Goal: Transaction & Acquisition: Book appointment/travel/reservation

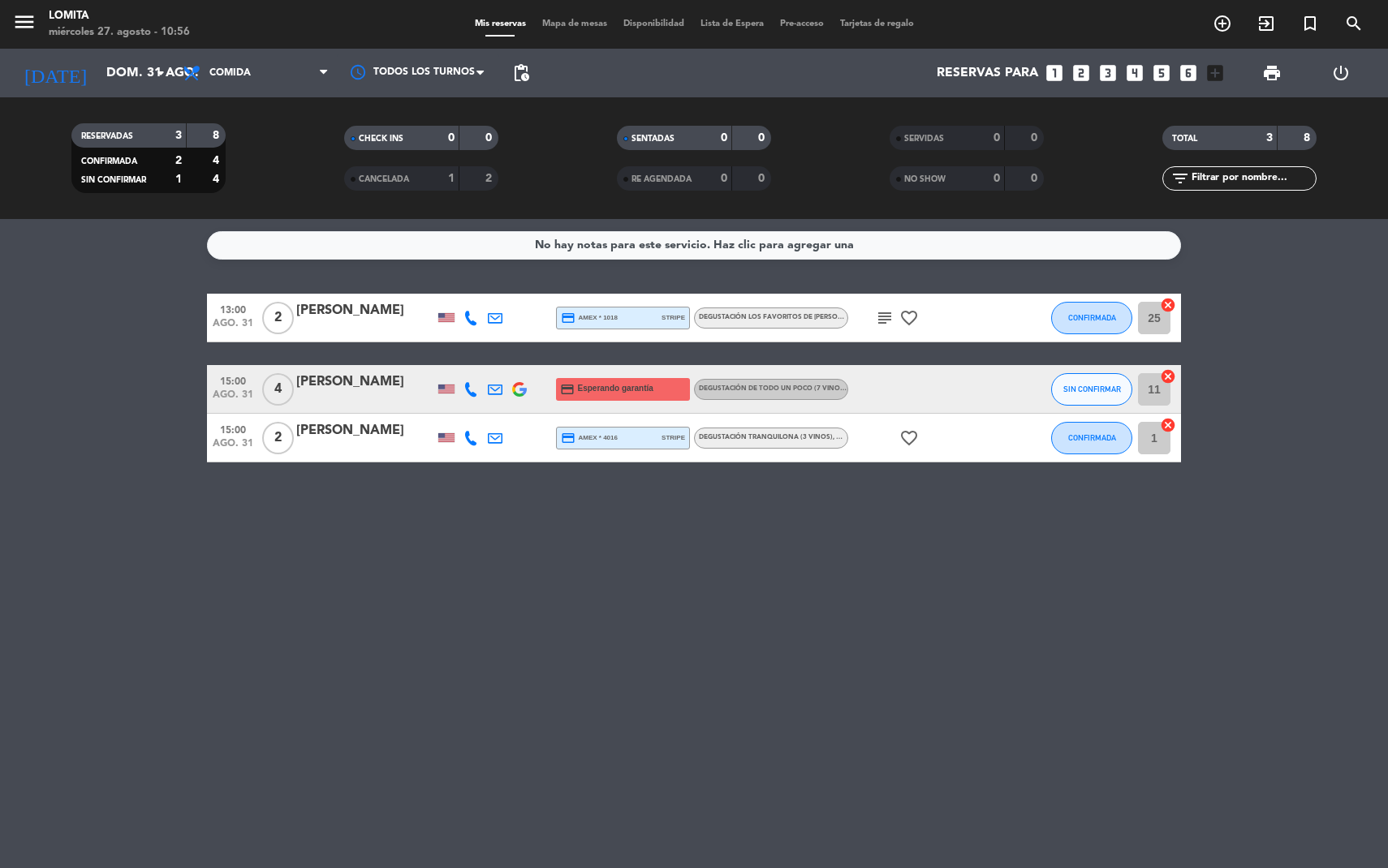
click at [1233, 26] on icon "turned_in_not" at bounding box center [1223, 24] width 20 height 20
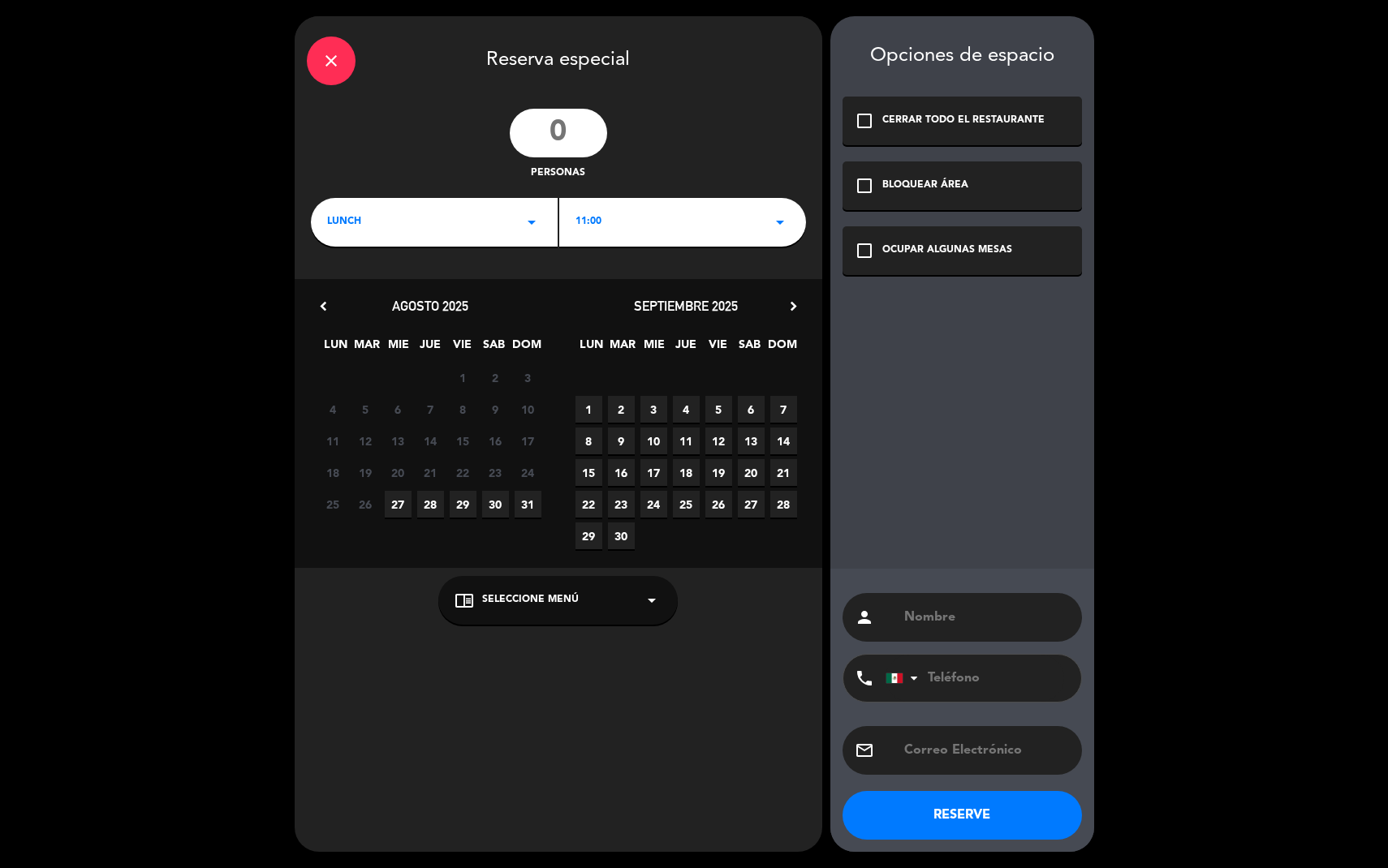
click at [560, 139] on input "number" at bounding box center [559, 132] width 98 height 49
type input "5"
click at [521, 510] on span "31" at bounding box center [528, 504] width 27 height 27
click at [559, 605] on span "Seleccione Menú" at bounding box center [530, 600] width 97 height 16
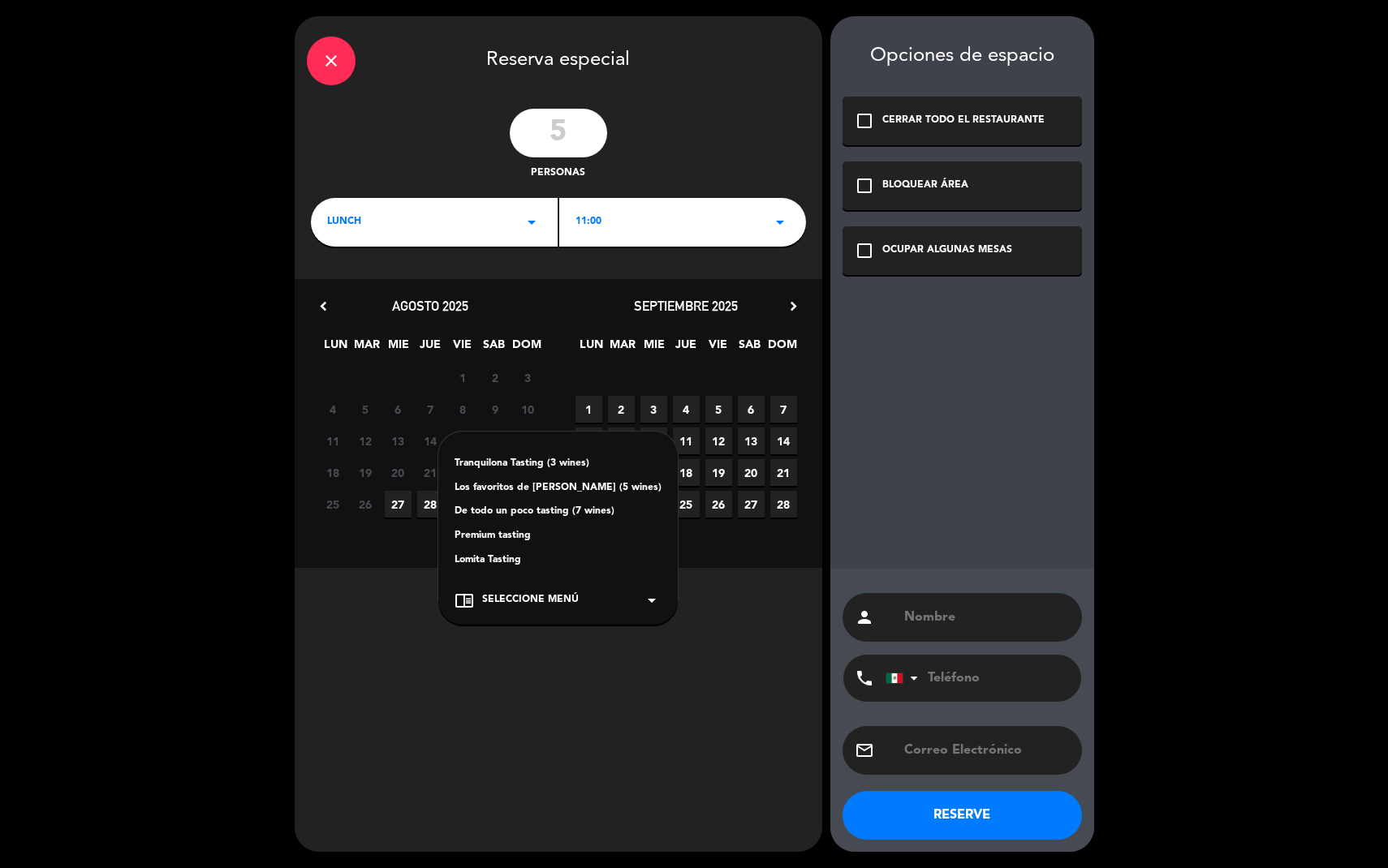
click at [524, 538] on div "Premium tasting" at bounding box center [559, 537] width 207 height 16
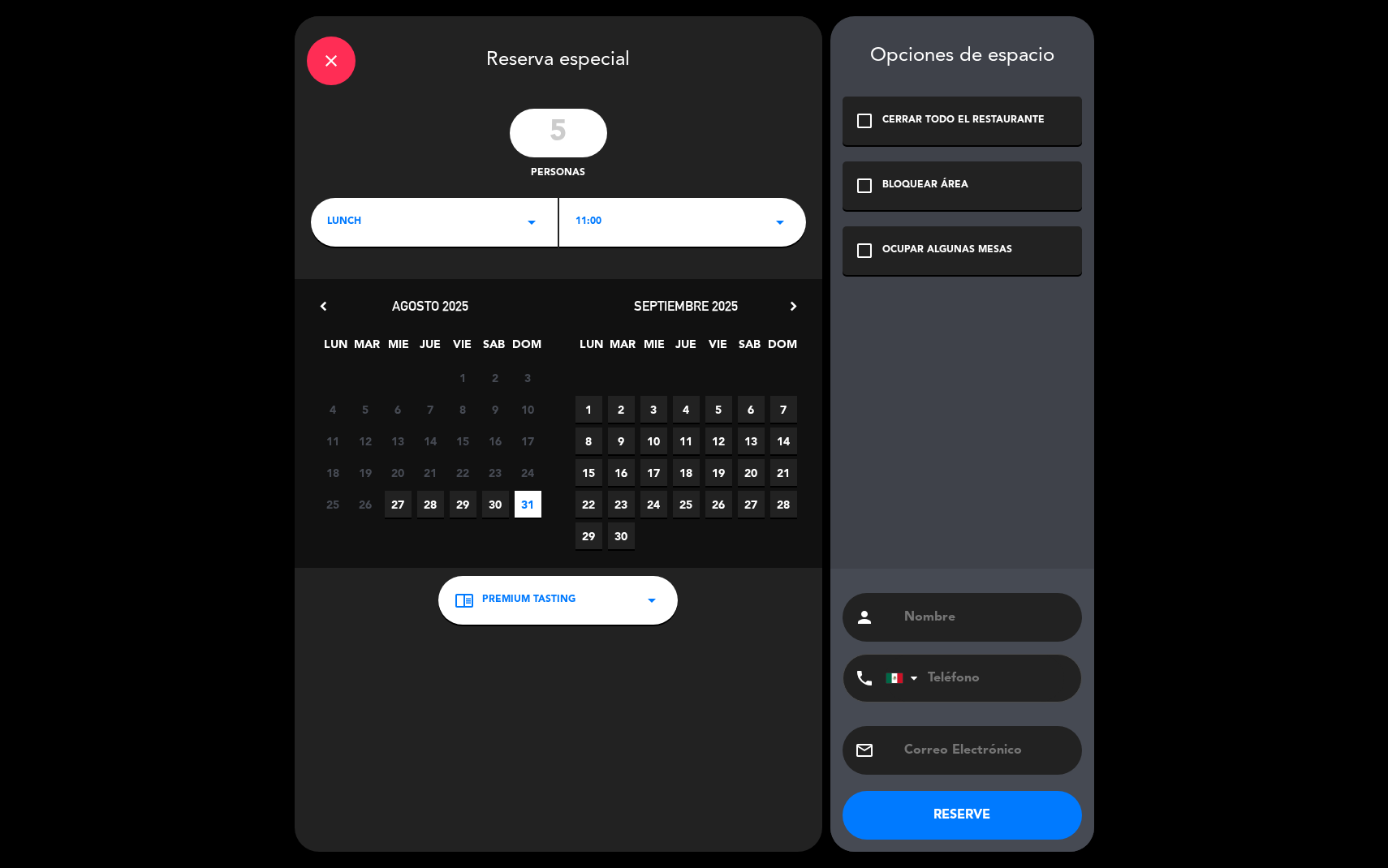
click at [964, 617] on input "text" at bounding box center [987, 617] width 167 height 23
paste input "[PERSON_NAME]"
type input "[PERSON_NAME]"
click at [865, 244] on icon "check_box_outline_blank" at bounding box center [865, 251] width 20 height 20
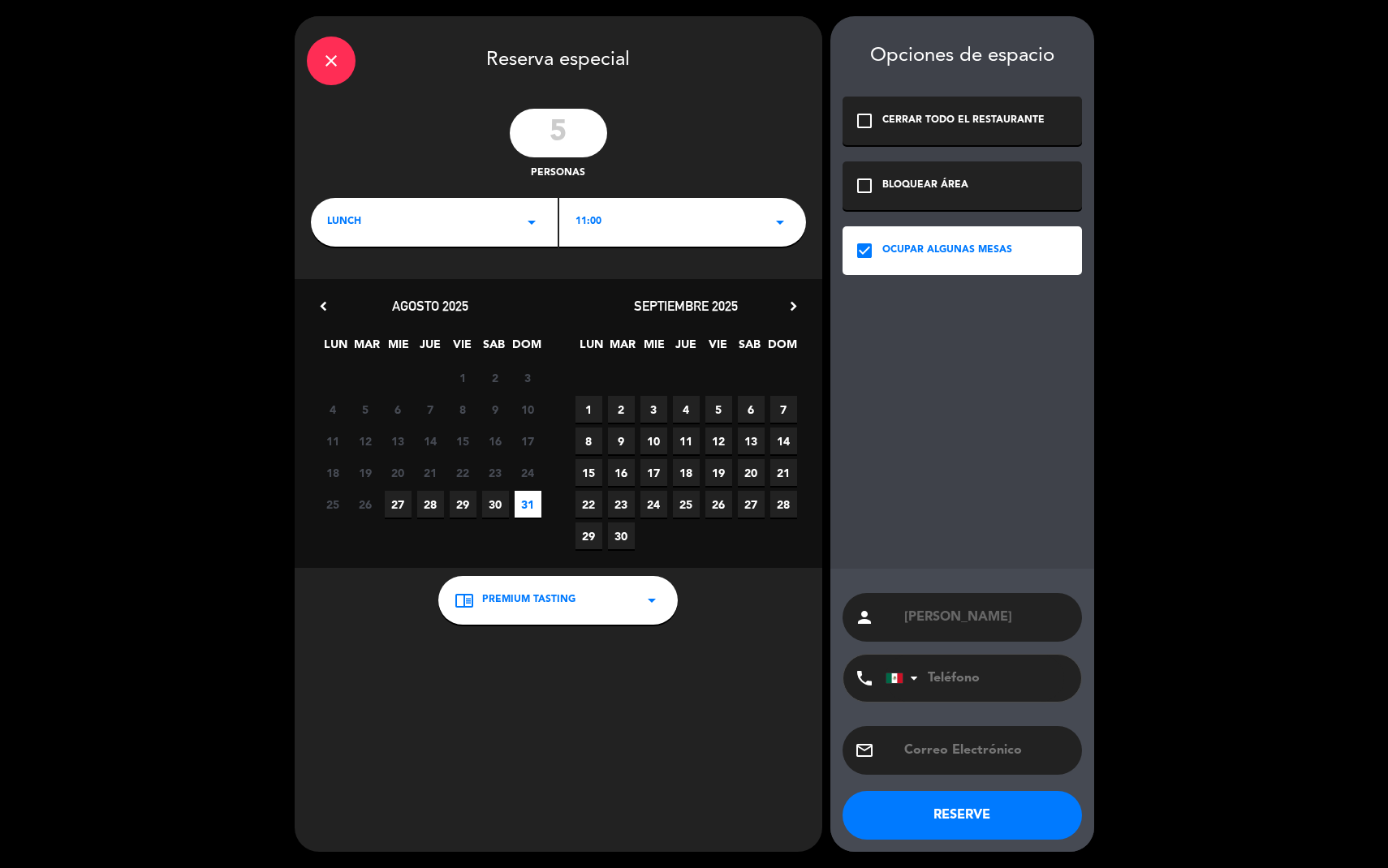
click at [986, 822] on button "RESERVE" at bounding box center [962, 815] width 240 height 49
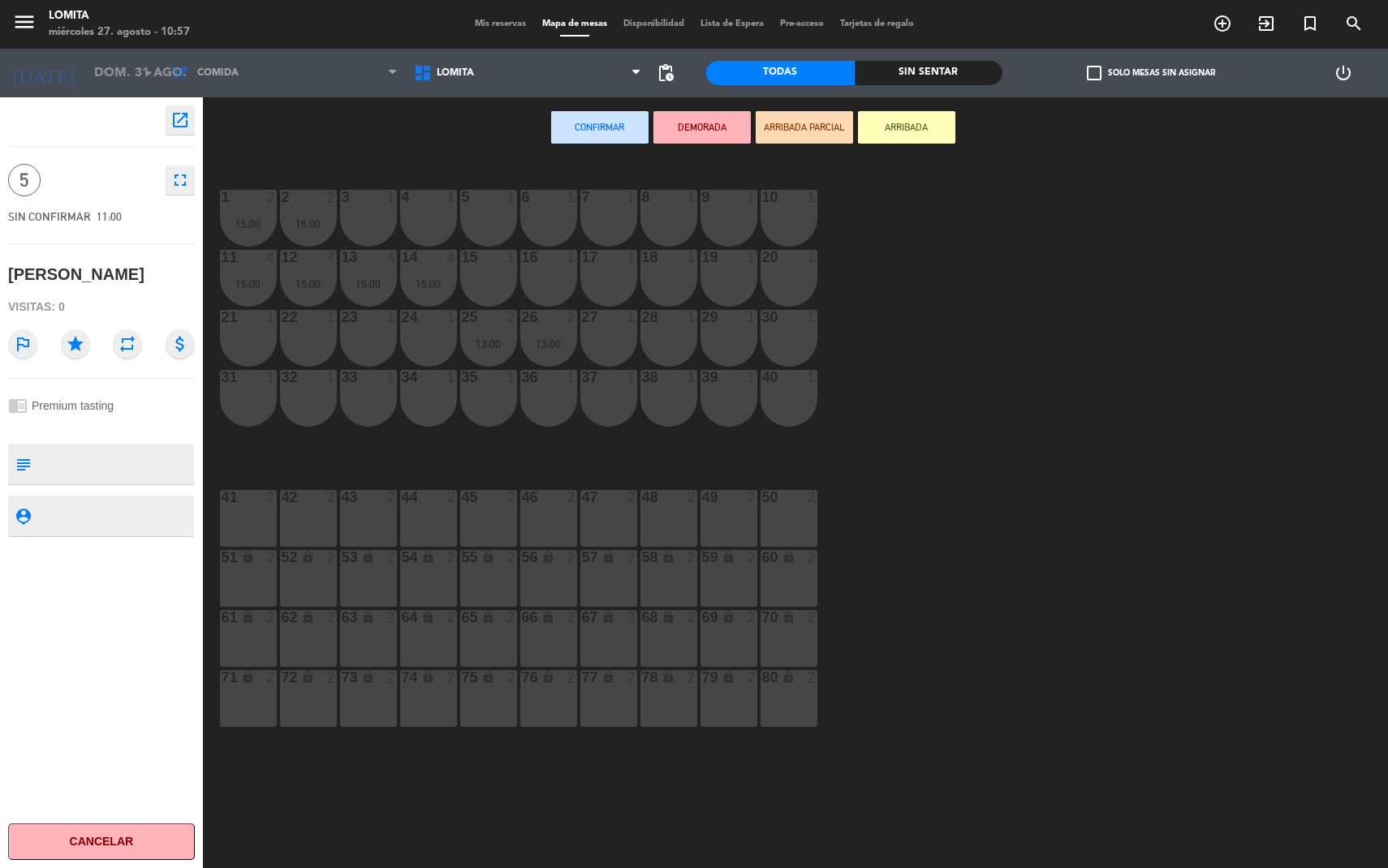
click at [508, 26] on span "Mis reservas" at bounding box center [501, 24] width 68 height 9
